Goal: Entertainment & Leisure: Consume media (video, audio)

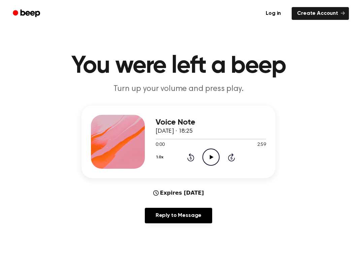
click at [207, 162] on icon "Play Audio" at bounding box center [210, 156] width 17 height 17
click at [211, 159] on icon "Pause Audio" at bounding box center [210, 156] width 17 height 17
click at [206, 158] on icon "Play Audio" at bounding box center [210, 156] width 17 height 17
click at [208, 162] on icon "Pause Audio" at bounding box center [210, 156] width 17 height 17
click at [208, 160] on icon "Play Audio" at bounding box center [210, 156] width 17 height 17
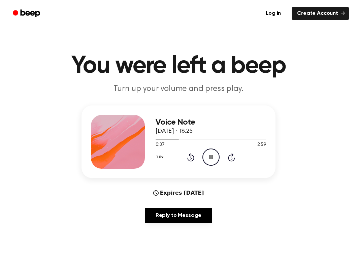
click at [215, 156] on icon "Pause Audio" at bounding box center [210, 156] width 17 height 17
click at [214, 156] on icon "Play Audio" at bounding box center [210, 156] width 17 height 17
click at [204, 155] on icon "Pause Audio" at bounding box center [210, 156] width 17 height 17
click at [204, 155] on icon "Play Audio" at bounding box center [210, 156] width 17 height 17
click at [230, 140] on div at bounding box center [211, 138] width 110 height 5
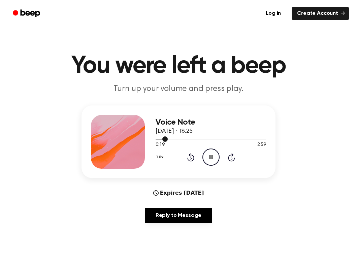
click at [225, 139] on div at bounding box center [211, 139] width 110 height 1
click at [234, 136] on div at bounding box center [211, 138] width 110 height 5
drag, startPoint x: 168, startPoint y: 138, endPoint x: 255, endPoint y: 138, distance: 86.9
click at [255, 138] on div at bounding box center [211, 138] width 110 height 5
drag, startPoint x: 190, startPoint y: 139, endPoint x: 239, endPoint y: 139, distance: 49.5
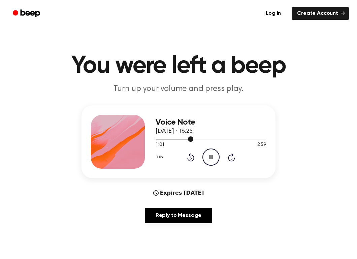
click at [239, 139] on div at bounding box center [211, 138] width 110 height 5
click at [238, 138] on div at bounding box center [211, 138] width 110 height 5
drag, startPoint x: 171, startPoint y: 139, endPoint x: 240, endPoint y: 143, distance: 69.1
click at [240, 143] on div "0:32 2:59 Your browser does not support the [object Object] element." at bounding box center [211, 142] width 110 height 12
click at [237, 141] on div at bounding box center [211, 138] width 110 height 5
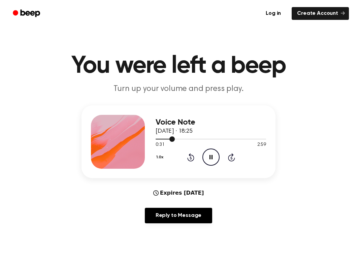
click at [239, 140] on div at bounding box center [211, 138] width 110 height 5
click at [246, 140] on div at bounding box center [211, 138] width 110 height 5
click at [253, 140] on div at bounding box center [211, 138] width 110 height 5
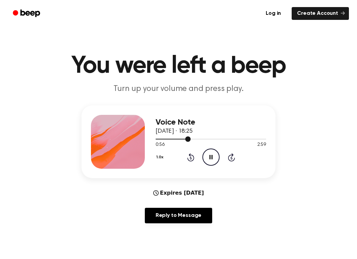
click at [253, 140] on div at bounding box center [211, 138] width 110 height 5
click at [254, 140] on div at bounding box center [211, 138] width 110 height 5
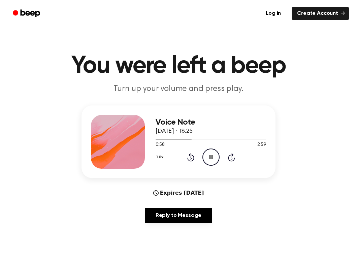
click at [230, 157] on icon "Skip 5 seconds" at bounding box center [231, 157] width 7 height 9
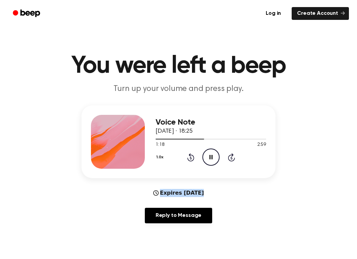
click at [230, 157] on icon "Skip 5 seconds" at bounding box center [231, 157] width 7 height 9
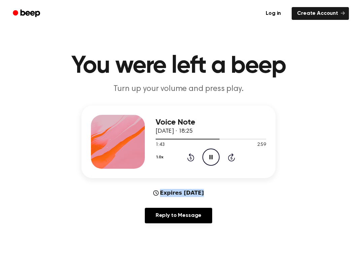
click at [230, 157] on icon "Skip 5 seconds" at bounding box center [231, 157] width 7 height 9
click at [206, 157] on icon "Play Audio" at bounding box center [210, 156] width 17 height 17
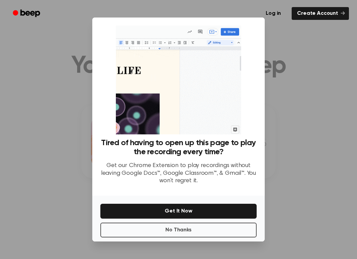
click at [303, 120] on div at bounding box center [178, 129] width 357 height 259
click at [292, 74] on div at bounding box center [178, 129] width 357 height 259
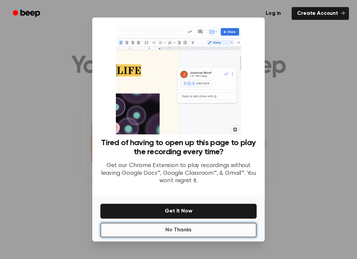
click at [219, 231] on button "No Thanks" at bounding box center [178, 230] width 156 height 15
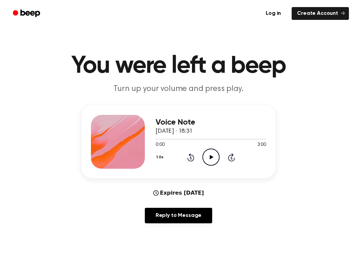
click at [209, 150] on icon "Play Audio" at bounding box center [210, 156] width 17 height 17
click at [228, 156] on icon "Skip 5 seconds" at bounding box center [231, 157] width 7 height 9
click at [212, 161] on icon "Pause Audio" at bounding box center [210, 156] width 17 height 17
click at [212, 161] on icon "Play Audio" at bounding box center [210, 156] width 17 height 17
click at [208, 156] on icon "Pause Audio" at bounding box center [210, 156] width 17 height 17
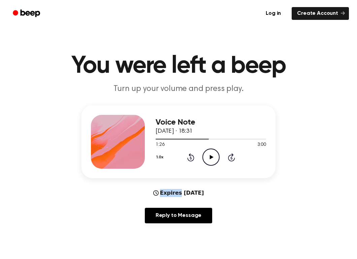
click at [208, 156] on icon "Play Audio" at bounding box center [210, 156] width 17 height 17
click at [212, 164] on icon "Pause Audio" at bounding box center [210, 156] width 17 height 17
click at [212, 164] on icon "Play Audio" at bounding box center [210, 156] width 17 height 17
click at [202, 154] on icon "Pause Audio" at bounding box center [210, 156] width 17 height 17
click at [204, 154] on icon "Play Audio" at bounding box center [210, 156] width 17 height 17
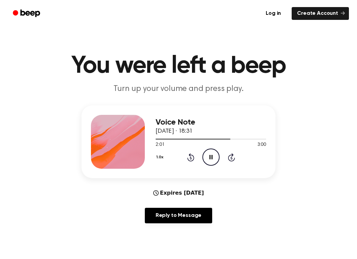
click at [210, 156] on icon at bounding box center [210, 157] width 3 height 4
